Goal: Information Seeking & Learning: Learn about a topic

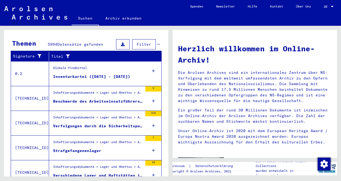
scroll to position [27, 0]
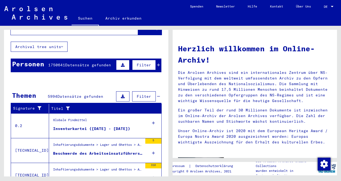
click at [45, 58] on div "Personen 1750641 Datensätze gefunden Filter" at bounding box center [86, 65] width 151 height 14
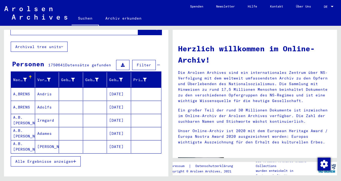
click at [24, 78] on icon at bounding box center [25, 80] width 4 height 4
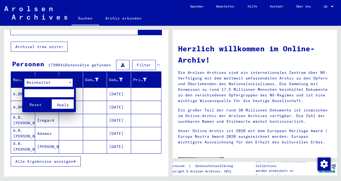
click at [32, 94] on input "text" at bounding box center [49, 93] width 50 height 8
type input "******"
click button "Reset" at bounding box center [35, 103] width 22 height 9
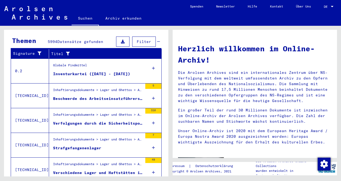
scroll to position [107, 0]
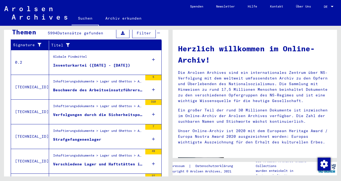
click at [152, 51] on icon at bounding box center [153, 59] width 3 height 19
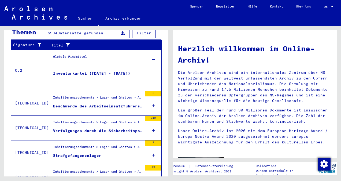
click at [152, 51] on icon at bounding box center [153, 59] width 3 height 19
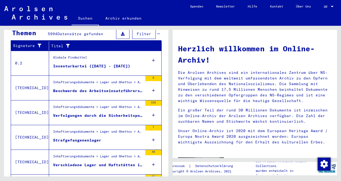
scroll to position [186, 0]
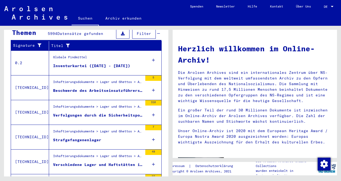
click at [152, 83] on icon at bounding box center [153, 90] width 3 height 19
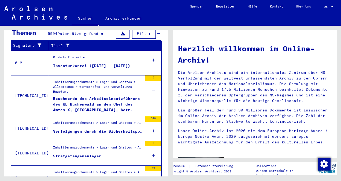
click at [103, 98] on div "Beschwerde des Arbeitseinsatzführers des KL Buchenwald an den Chef des Amtes X,…" at bounding box center [98, 104] width 90 height 16
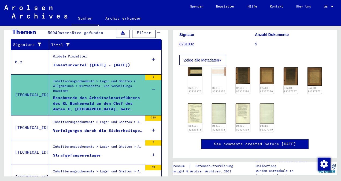
scroll to position [107, 0]
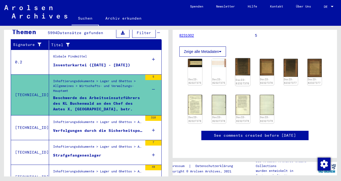
click at [242, 58] on img at bounding box center [242, 66] width 15 height 17
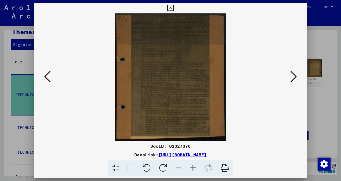
click at [290, 77] on button at bounding box center [294, 76] width 10 height 15
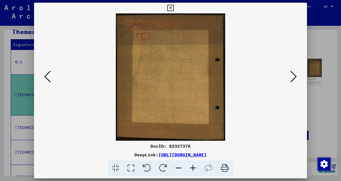
click at [288, 77] on img at bounding box center [170, 76] width 236 height 127
click at [291, 76] on icon at bounding box center [293, 76] width 6 height 13
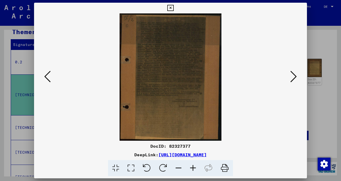
click at [292, 76] on icon at bounding box center [293, 76] width 6 height 13
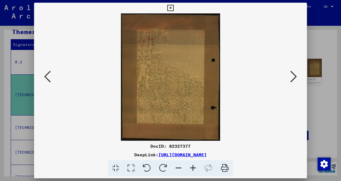
click at [292, 76] on icon at bounding box center [293, 76] width 6 height 13
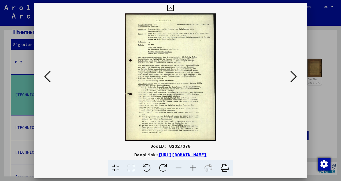
click at [192, 165] on icon at bounding box center [193, 168] width 14 height 16
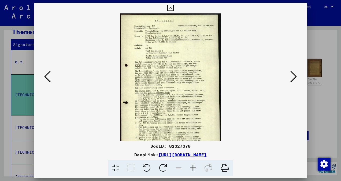
click at [192, 165] on icon at bounding box center [193, 168] width 14 height 16
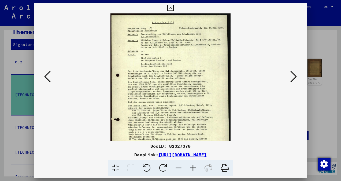
click at [192, 165] on icon at bounding box center [193, 168] width 14 height 16
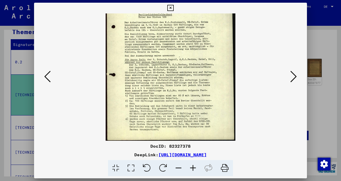
scroll to position [54, 0]
drag, startPoint x: 193, startPoint y: 121, endPoint x: 190, endPoint y: 62, distance: 59.0
click at [190, 62] on img at bounding box center [171, 50] width 130 height 181
click at [294, 75] on icon at bounding box center [293, 76] width 6 height 13
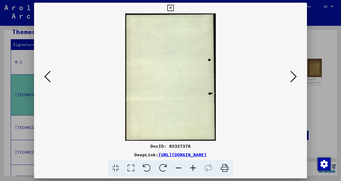
scroll to position [0, 0]
drag, startPoint x: 318, startPoint y: 80, endPoint x: 244, endPoint y: 114, distance: 81.9
click at [318, 81] on div at bounding box center [170, 90] width 341 height 181
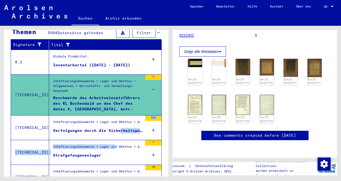
drag, startPoint x: 116, startPoint y: 140, endPoint x: 115, endPoint y: 121, distance: 19.3
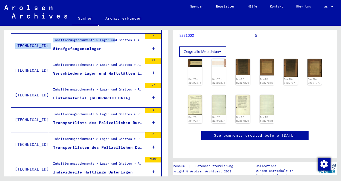
scroll to position [198, 0]
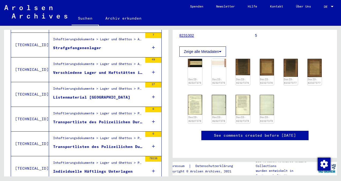
click at [104, 70] on div "Verschiedene Lager und Haftstätten in den [GEOGRAPHIC_DATA]" at bounding box center [98, 73] width 90 height 6
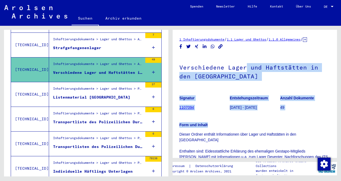
drag, startPoint x: 248, startPoint y: 131, endPoint x: 246, endPoint y: 69, distance: 61.7
click at [246, 69] on div "Verschiedene Lager und Haftstätten in den [GEOGRAPHIC_DATA] Signatur 1107094 En…" at bounding box center [254, 145] width 151 height 181
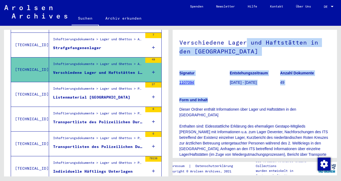
scroll to position [134, 0]
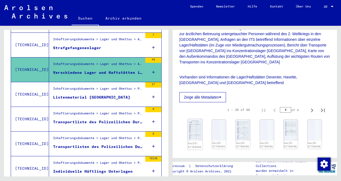
click at [189, 132] on img at bounding box center [195, 129] width 15 height 22
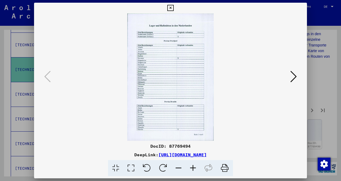
click at [292, 76] on icon at bounding box center [293, 76] width 6 height 13
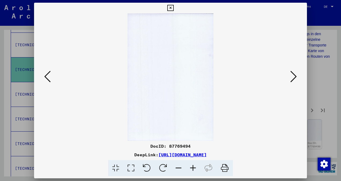
click at [292, 76] on icon at bounding box center [293, 76] width 6 height 13
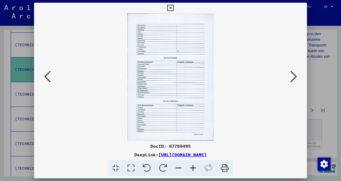
click at [292, 76] on icon at bounding box center [293, 76] width 6 height 13
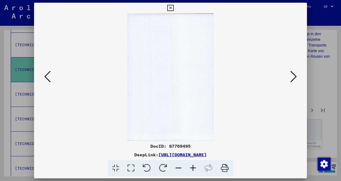
click at [314, 69] on div at bounding box center [170, 90] width 341 height 181
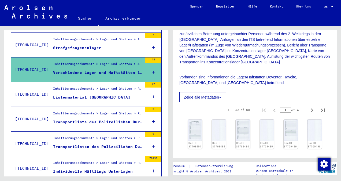
click at [103, 119] on div "Transportliste des Polizeilichen Durchgangslagers [GEOGRAPHIC_DATA] betreffend …" at bounding box center [98, 122] width 90 height 6
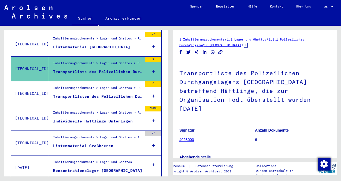
scroll to position [251, 0]
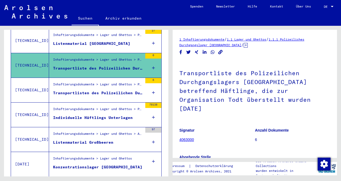
click at [101, 115] on div "Individuelle Häftlings Unterlagen" at bounding box center [93, 118] width 80 height 6
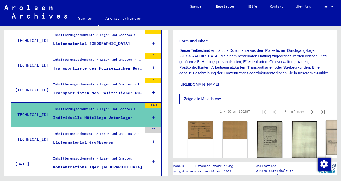
scroll to position [134, 0]
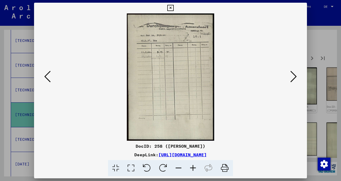
click at [309, 22] on div at bounding box center [170, 90] width 341 height 181
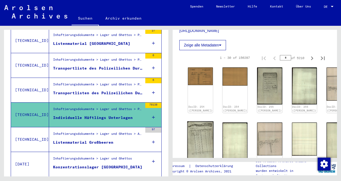
click at [198, 126] on img at bounding box center [200, 140] width 26 height 39
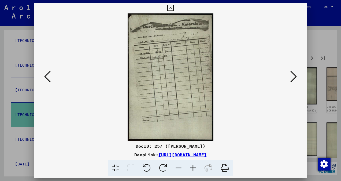
click at [308, 46] on div at bounding box center [170, 90] width 341 height 181
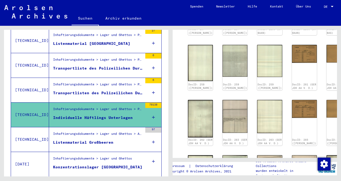
scroll to position [268, 0]
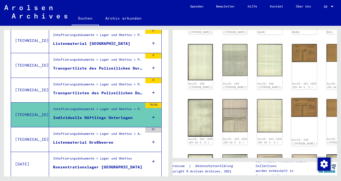
click at [291, 98] on img at bounding box center [304, 107] width 26 height 19
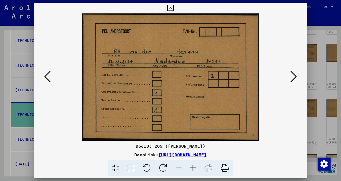
click at [336, 60] on div at bounding box center [170, 90] width 341 height 181
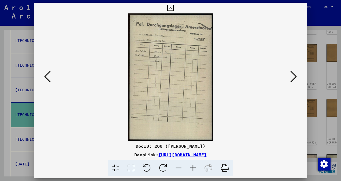
click at [330, 72] on div at bounding box center [170, 90] width 341 height 181
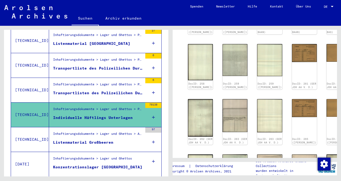
scroll to position [402, 0]
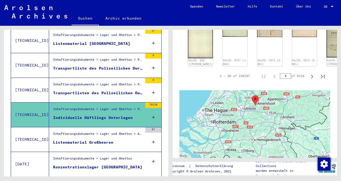
drag, startPoint x: 277, startPoint y: 135, endPoint x: 251, endPoint y: 88, distance: 52.5
click at [251, 90] on div at bounding box center [254, 157] width 151 height 134
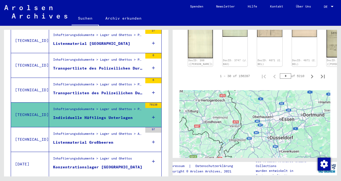
drag, startPoint x: 282, startPoint y: 115, endPoint x: 221, endPoint y: 74, distance: 73.1
click at [222, 90] on div at bounding box center [254, 157] width 151 height 134
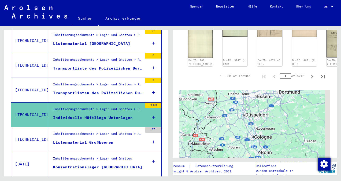
drag, startPoint x: 265, startPoint y: 106, endPoint x: 240, endPoint y: 70, distance: 44.5
click at [240, 90] on div at bounding box center [254, 157] width 151 height 134
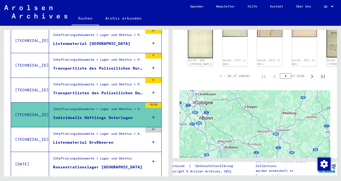
drag, startPoint x: 280, startPoint y: 103, endPoint x: 232, endPoint y: 86, distance: 51.2
click at [232, 90] on div at bounding box center [254, 157] width 151 height 134
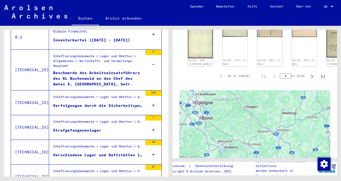
scroll to position [0, 0]
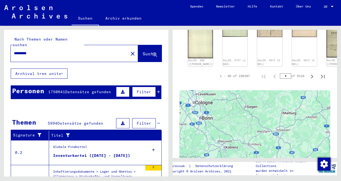
click at [45, 50] on input "*********" at bounding box center [69, 53] width 111 height 6
type input "*"
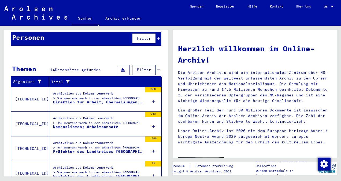
scroll to position [54, 0]
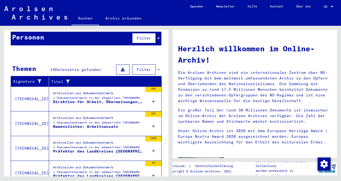
click at [109, 124] on div "Namenslisten; Arbeitsansatz" at bounding box center [85, 127] width 65 height 6
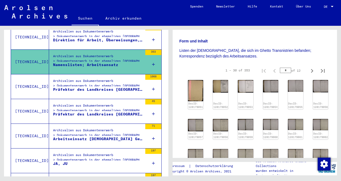
scroll to position [64, 0]
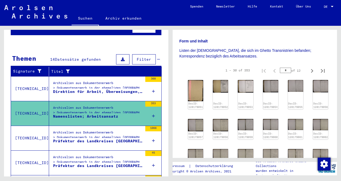
click at [98, 80] on div "Archivalien aus Dokumentenerwerb > Dokumentenerwerb in der ehemaligen [GEOGRAPH…" at bounding box center [98, 86] width 90 height 12
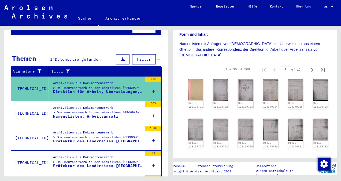
scroll to position [107, 0]
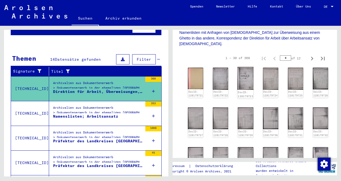
click at [240, 72] on img at bounding box center [245, 78] width 16 height 23
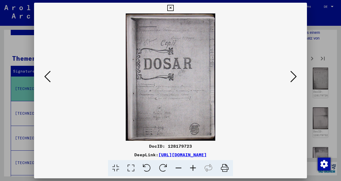
click at [293, 70] on icon at bounding box center [293, 76] width 6 height 13
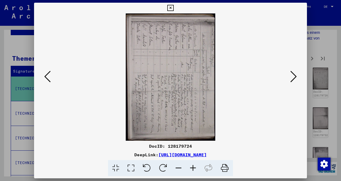
click at [189, 168] on icon at bounding box center [193, 168] width 14 height 16
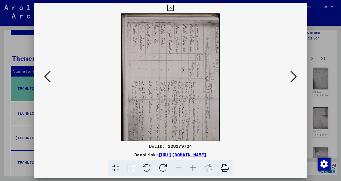
click at [189, 167] on icon at bounding box center [193, 168] width 14 height 16
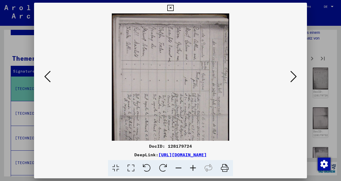
click at [189, 167] on icon at bounding box center [193, 168] width 14 height 16
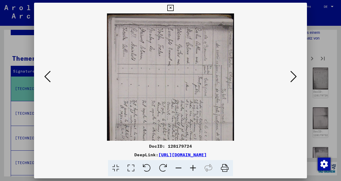
click at [189, 167] on icon at bounding box center [193, 168] width 14 height 16
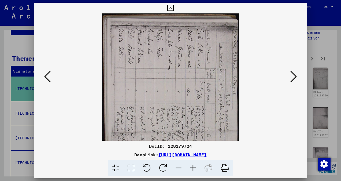
click at [189, 167] on icon at bounding box center [193, 168] width 14 height 16
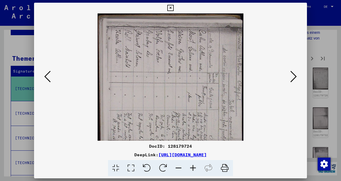
click at [147, 169] on icon at bounding box center [147, 168] width 16 height 16
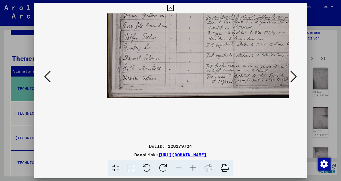
scroll to position [55, 0]
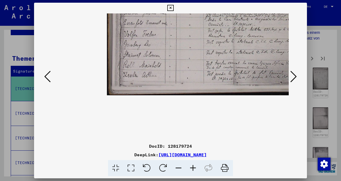
drag, startPoint x: 189, startPoint y: 112, endPoint x: 195, endPoint y: 56, distance: 56.0
click at [195, 56] on img at bounding box center [210, 22] width 207 height 146
click at [294, 73] on icon at bounding box center [293, 76] width 6 height 13
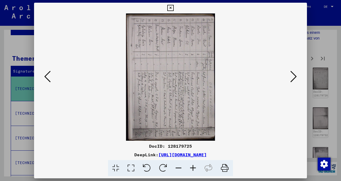
click at [149, 166] on icon at bounding box center [147, 168] width 16 height 16
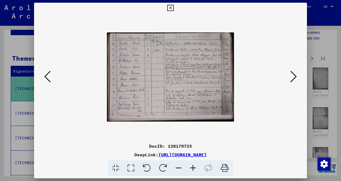
click at [291, 75] on icon at bounding box center [293, 76] width 6 height 13
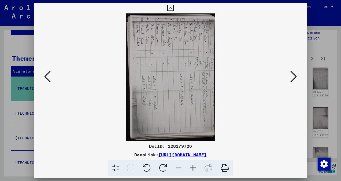
click at [147, 169] on icon at bounding box center [147, 168] width 16 height 16
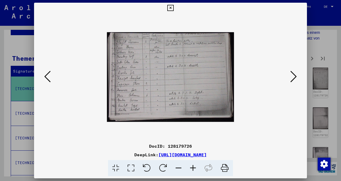
click at [292, 75] on icon at bounding box center [293, 76] width 6 height 13
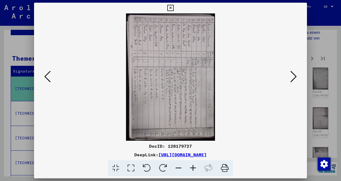
click at [292, 75] on icon at bounding box center [293, 76] width 6 height 13
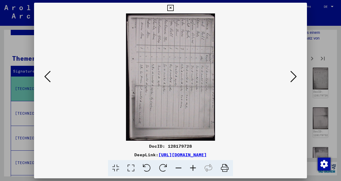
click at [292, 75] on icon at bounding box center [293, 76] width 6 height 13
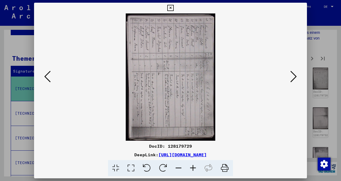
click at [292, 75] on icon at bounding box center [293, 76] width 6 height 13
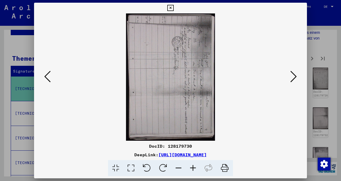
click at [292, 75] on icon at bounding box center [293, 76] width 6 height 13
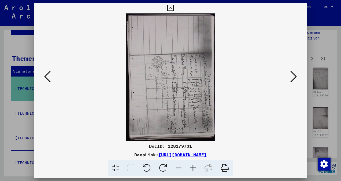
click at [292, 75] on icon at bounding box center [293, 76] width 6 height 13
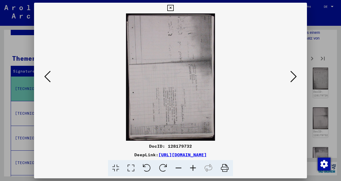
click at [292, 75] on icon at bounding box center [293, 76] width 6 height 13
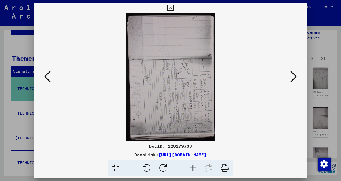
click at [292, 75] on icon at bounding box center [293, 76] width 6 height 13
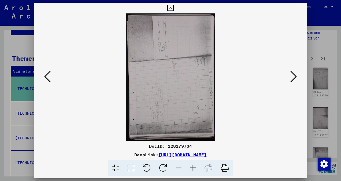
click at [292, 75] on icon at bounding box center [293, 76] width 6 height 13
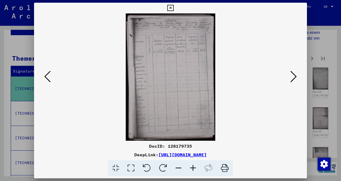
click at [292, 75] on icon at bounding box center [293, 76] width 6 height 13
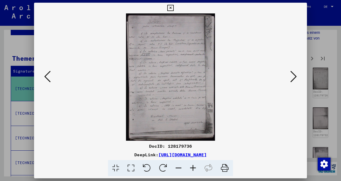
click at [292, 75] on icon at bounding box center [293, 76] width 6 height 13
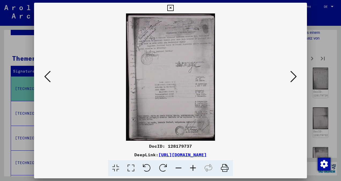
click at [292, 75] on icon at bounding box center [293, 76] width 6 height 13
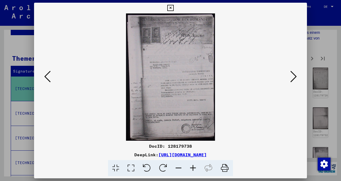
click at [292, 75] on icon at bounding box center [293, 76] width 6 height 13
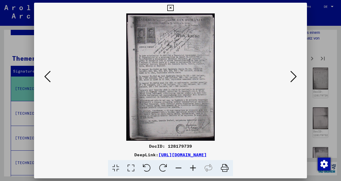
click at [292, 75] on icon at bounding box center [293, 76] width 6 height 13
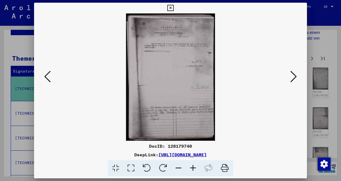
click at [292, 75] on icon at bounding box center [293, 76] width 6 height 13
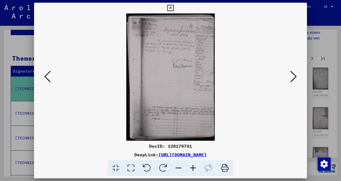
click at [292, 75] on icon at bounding box center [293, 76] width 6 height 13
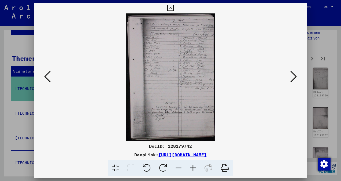
click at [292, 75] on icon at bounding box center [293, 76] width 6 height 13
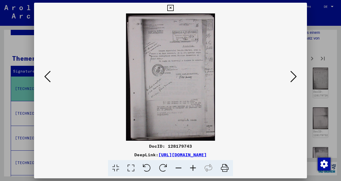
click at [292, 75] on icon at bounding box center [293, 76] width 6 height 13
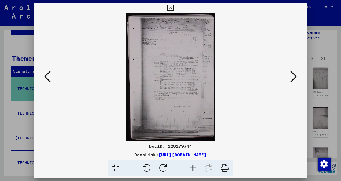
click at [292, 75] on icon at bounding box center [293, 76] width 6 height 13
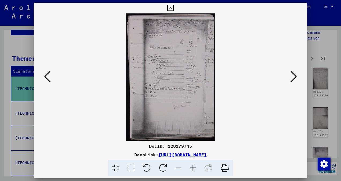
click at [292, 75] on icon at bounding box center [293, 76] width 6 height 13
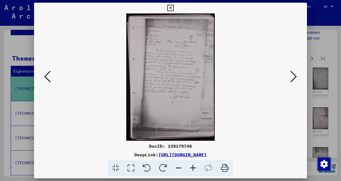
click at [292, 75] on icon at bounding box center [293, 76] width 6 height 13
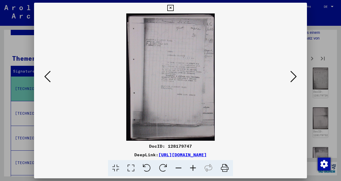
click at [292, 75] on icon at bounding box center [293, 76] width 6 height 13
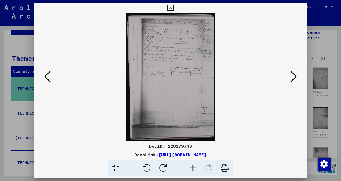
click at [292, 75] on icon at bounding box center [293, 76] width 6 height 13
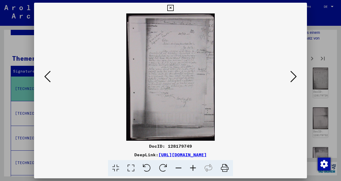
click at [292, 75] on icon at bounding box center [293, 76] width 6 height 13
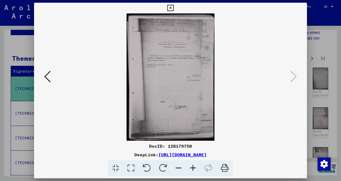
click at [318, 48] on div at bounding box center [170, 90] width 341 height 181
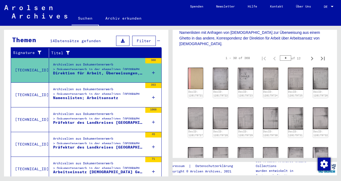
scroll to position [91, 0]
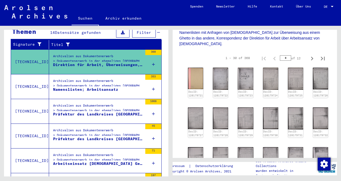
click at [114, 87] on figure "Namenslisten; Arbeitsansatz" at bounding box center [98, 91] width 90 height 8
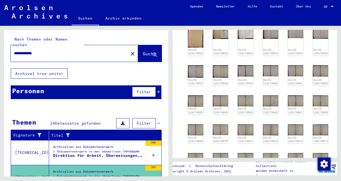
click at [79, 50] on input "**********" at bounding box center [69, 53] width 111 height 6
type input "**********"
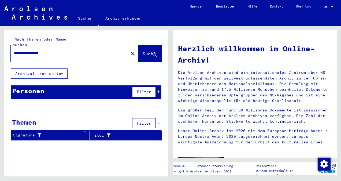
click at [27, 132] on div "Signature" at bounding box center [48, 135] width 70 height 6
click at [38, 133] on icon at bounding box center [38, 135] width 6 height 4
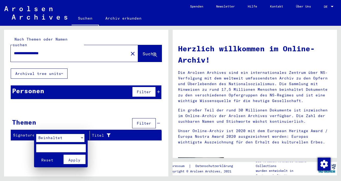
click at [42, 148] on input "text" at bounding box center [61, 148] width 50 height 8
type input "****"
click at [36, 154] on button "Reset" at bounding box center [47, 158] width 22 height 9
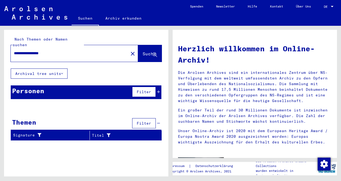
click at [66, 50] on div "**********" at bounding box center [66, 53] width 111 height 12
drag, startPoint x: 64, startPoint y: 50, endPoint x: 59, endPoint y: 50, distance: 4.6
click at [60, 50] on div "**********" at bounding box center [66, 53] width 111 height 12
click at [60, 50] on input "**********" at bounding box center [68, 53] width 108 height 6
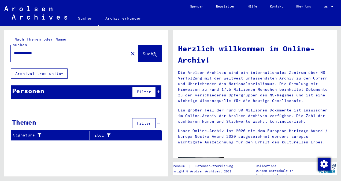
type input "**********"
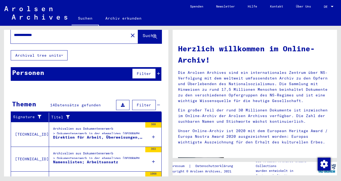
scroll to position [27, 0]
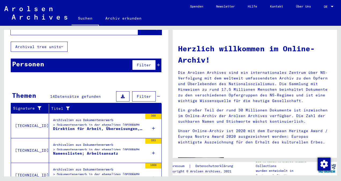
click at [96, 117] on div "Archivalien aus Dokumentenerwerb > Dokumentenerwerb in der ehemaligen [GEOGRAPH…" at bounding box center [98, 123] width 90 height 12
